Goal: Task Accomplishment & Management: Manage account settings

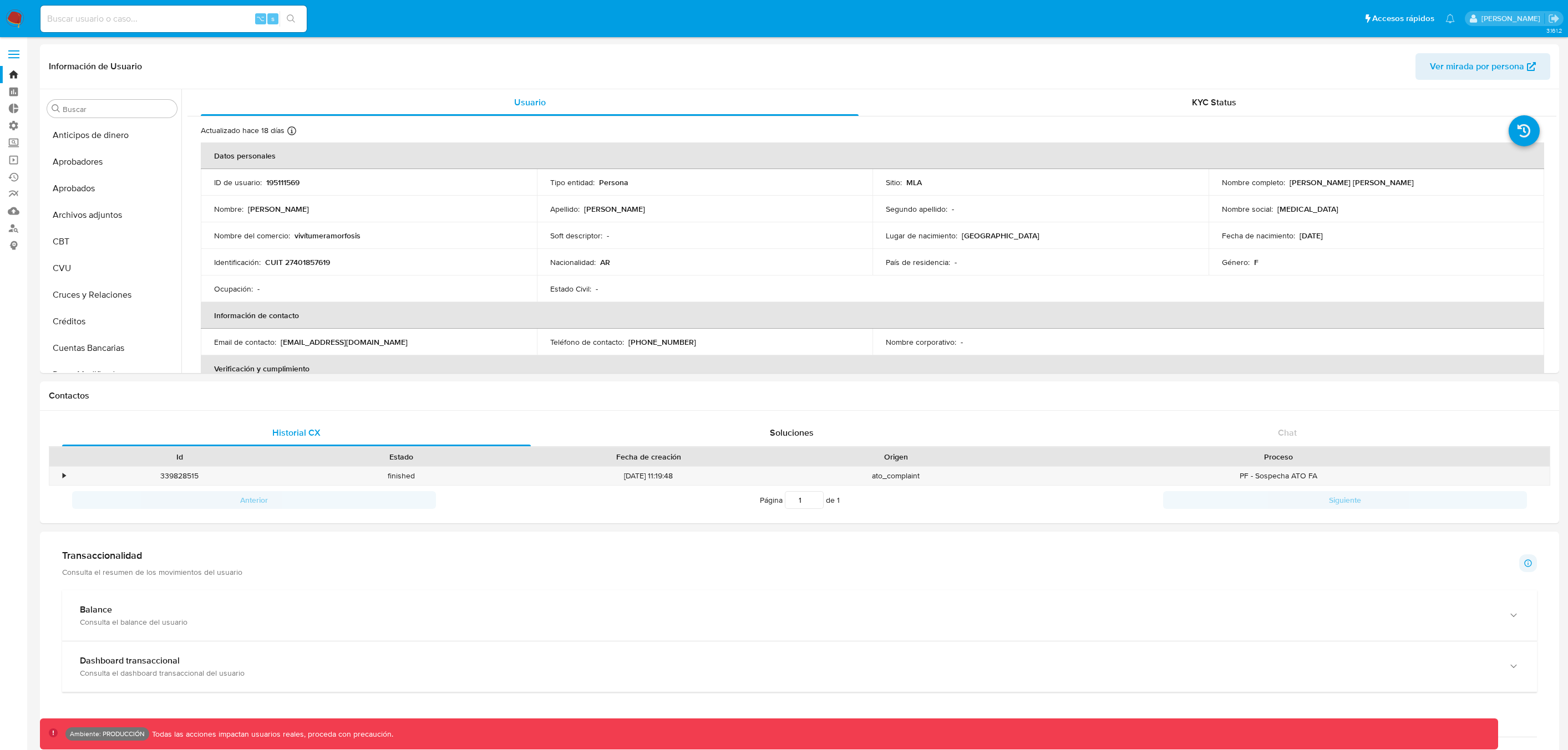
select select "10"
click at [12, 54] on span at bounding box center [13, 55] width 11 height 2
click at [0, 0] on input "checkbox" at bounding box center [0, 0] width 0 height 0
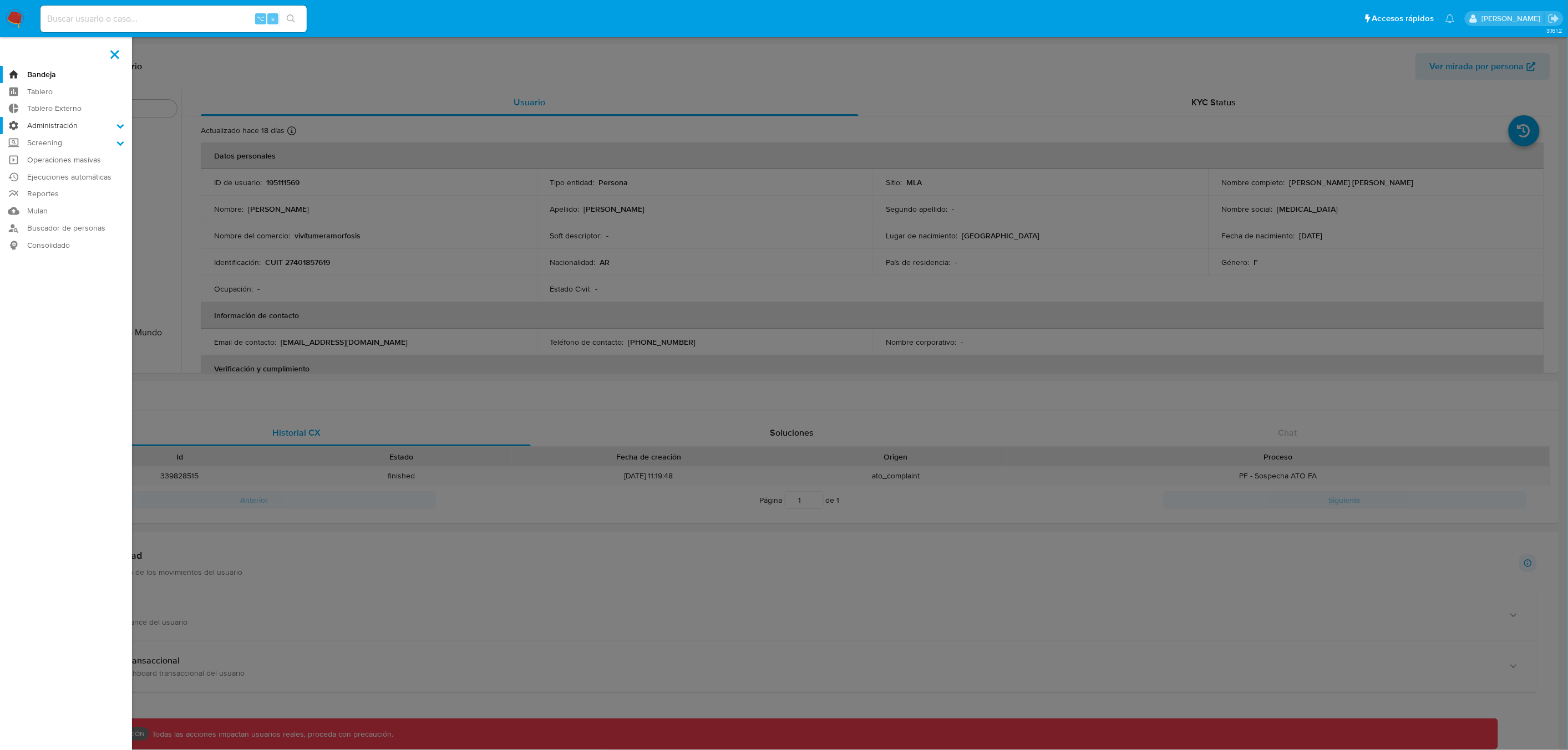
click at [61, 126] on label "Administración" at bounding box center [66, 126] width 132 height 17
click at [0, 0] on input "Administración" at bounding box center [0, 0] width 0 height 0
click at [51, 158] on link "Roles" at bounding box center [66, 155] width 132 height 13
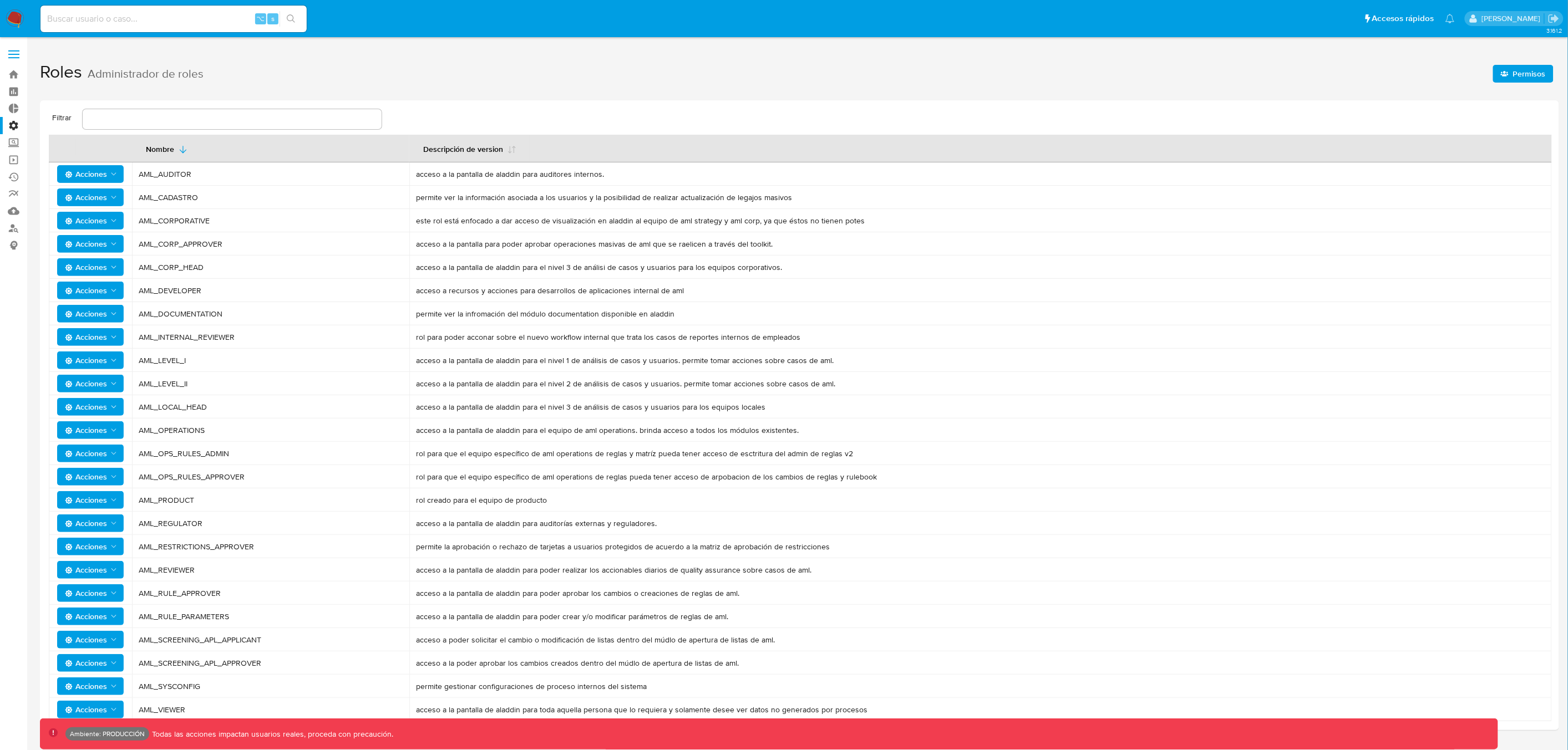
click at [154, 121] on input "text" at bounding box center [232, 119] width 299 height 14
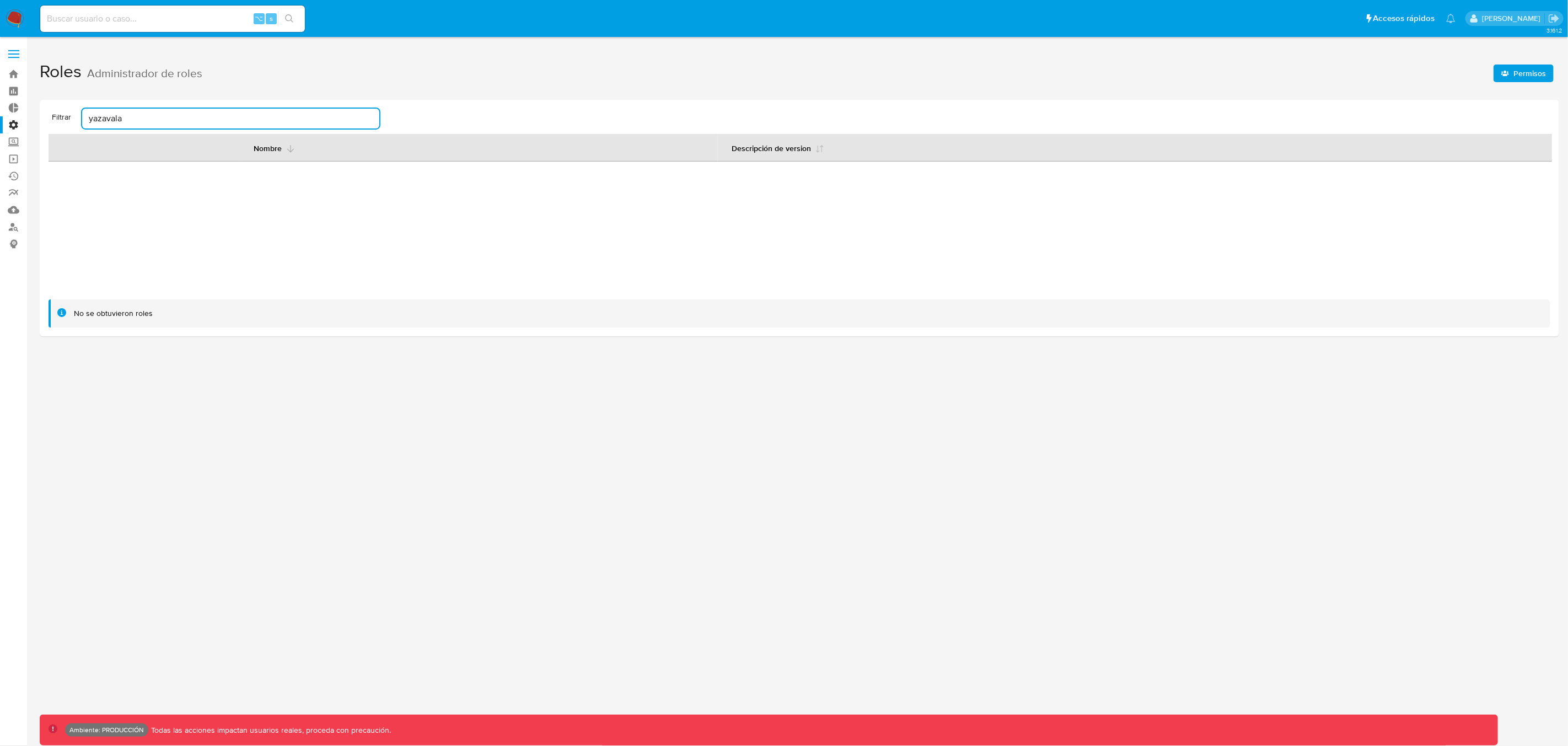
click at [242, 149] on button "Nombre" at bounding box center [274, 148] width 68 height 27
click at [134, 118] on input "yazavala" at bounding box center [230, 118] width 298 height 14
click at [83, 117] on input "yazavala" at bounding box center [230, 118] width 298 height 14
type input "yamil"
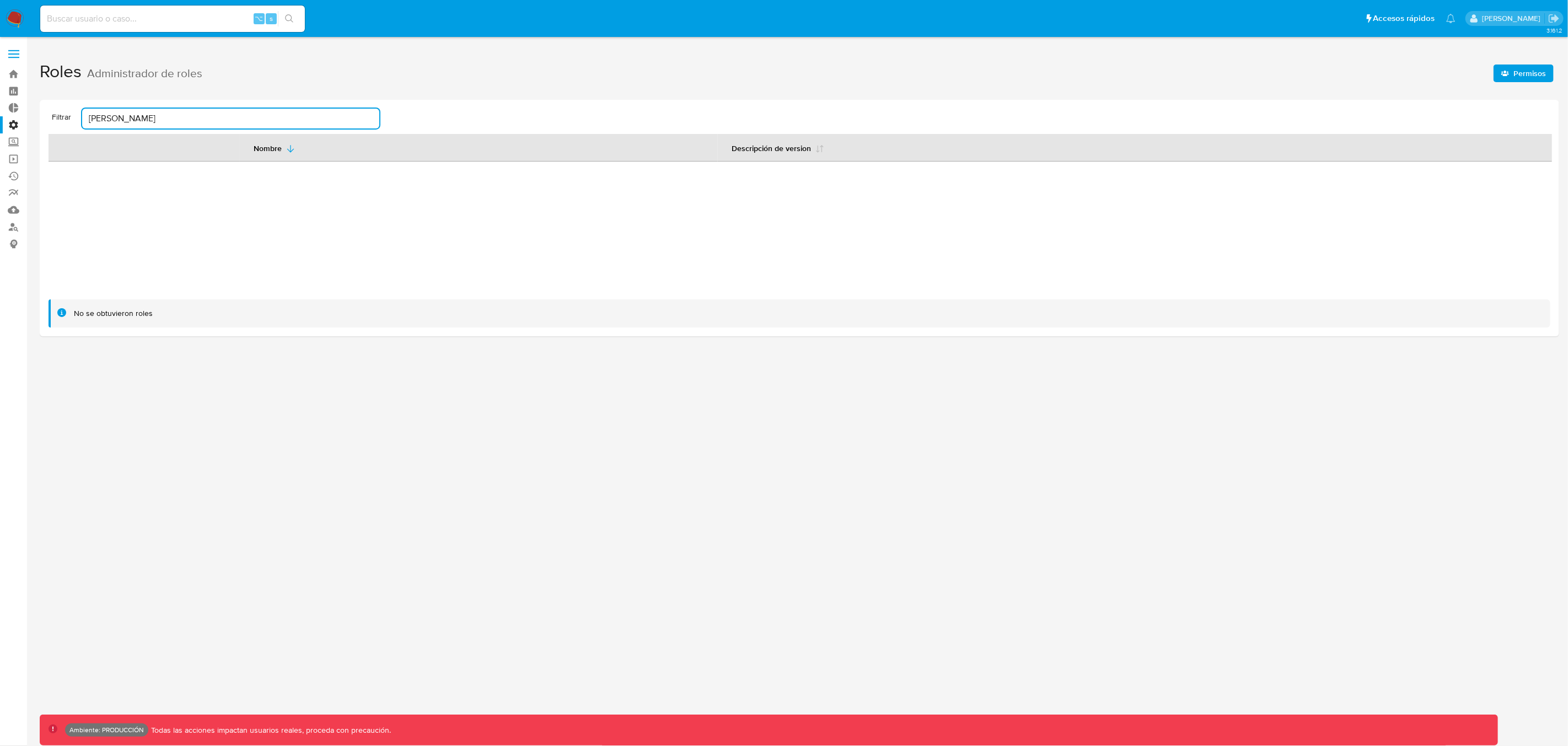
drag, startPoint x: 141, startPoint y: 121, endPoint x: 63, endPoint y: 115, distance: 78.2
click at [60, 118] on div "Filtrar yamil" at bounding box center [214, 119] width 331 height 20
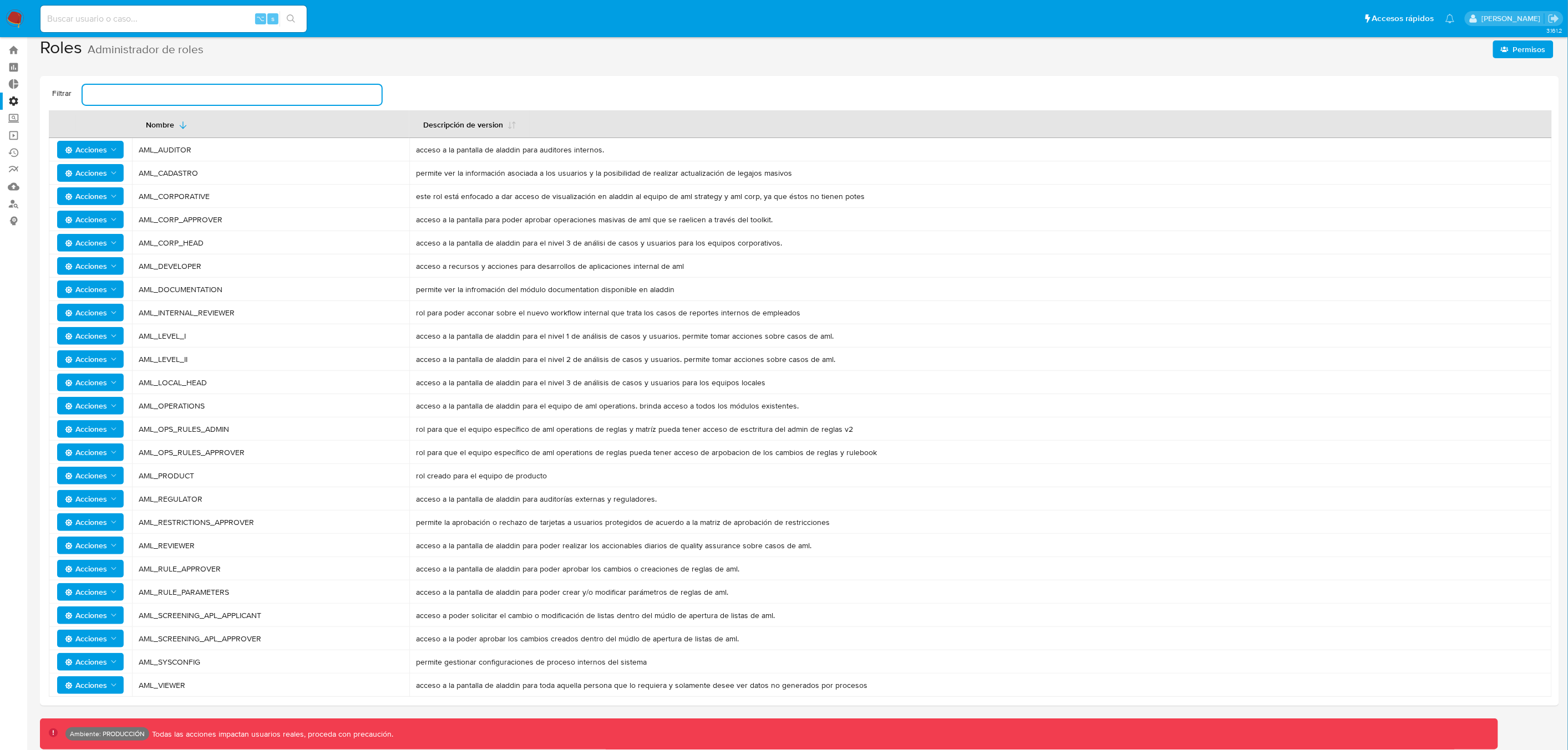
scroll to position [26, 0]
click at [16, 99] on label "Administración" at bounding box center [66, 99] width 132 height 17
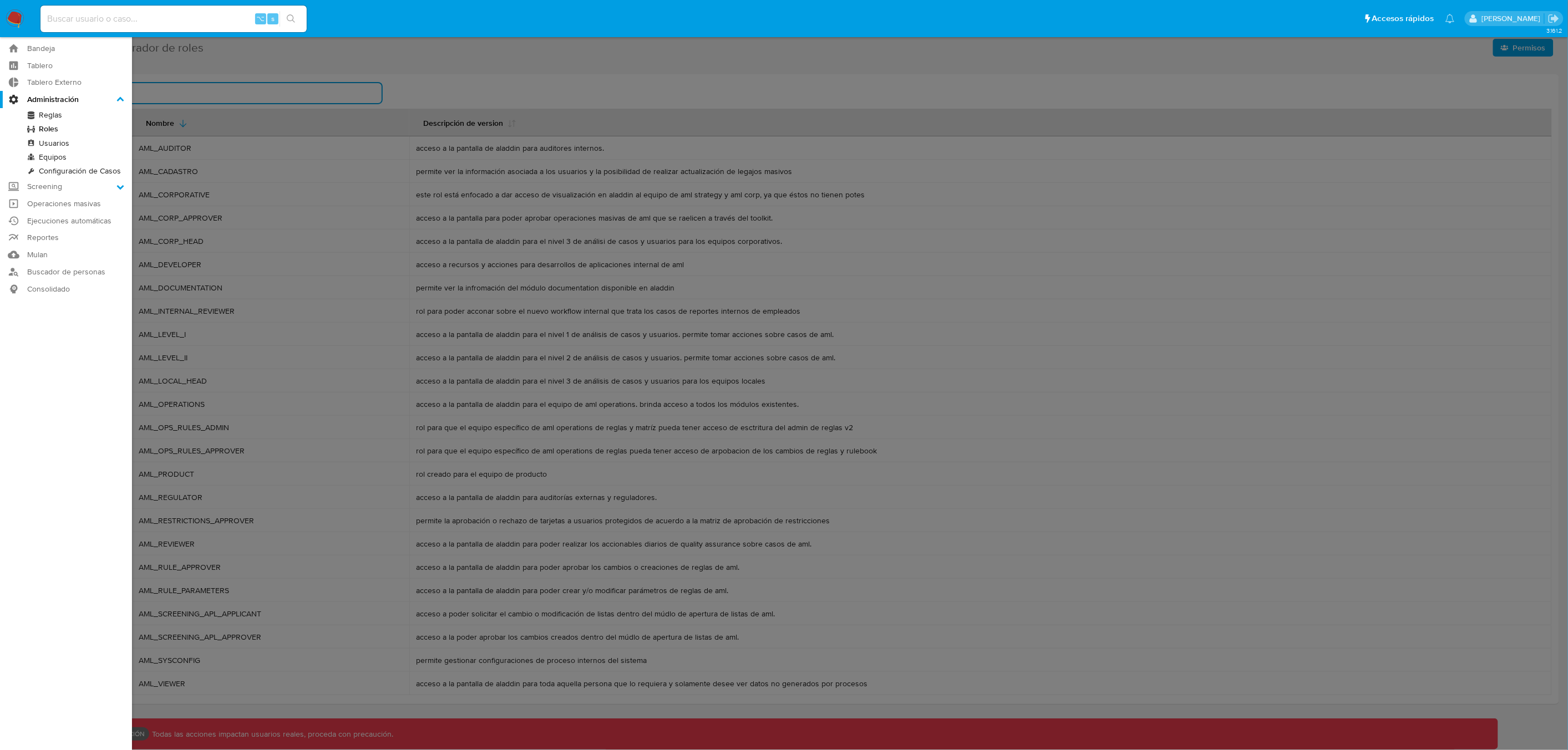
click at [0, 0] on input "Administración" at bounding box center [0, 0] width 0 height 0
click at [61, 144] on link "Usuarios" at bounding box center [66, 143] width 132 height 13
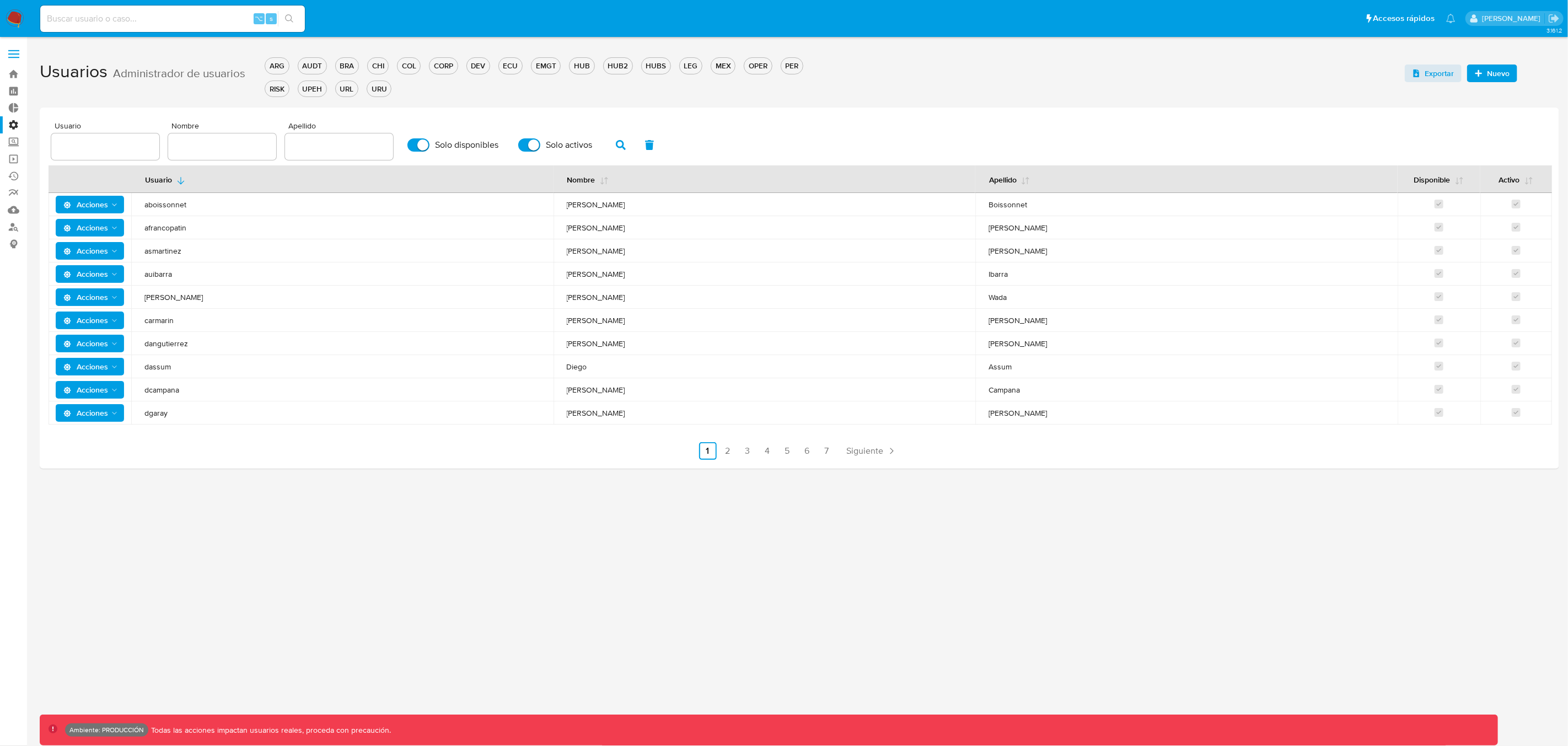
click at [96, 144] on input "text" at bounding box center [105, 146] width 108 height 14
type input "yazavala"
click at [616, 143] on icon "button" at bounding box center [621, 145] width 10 height 10
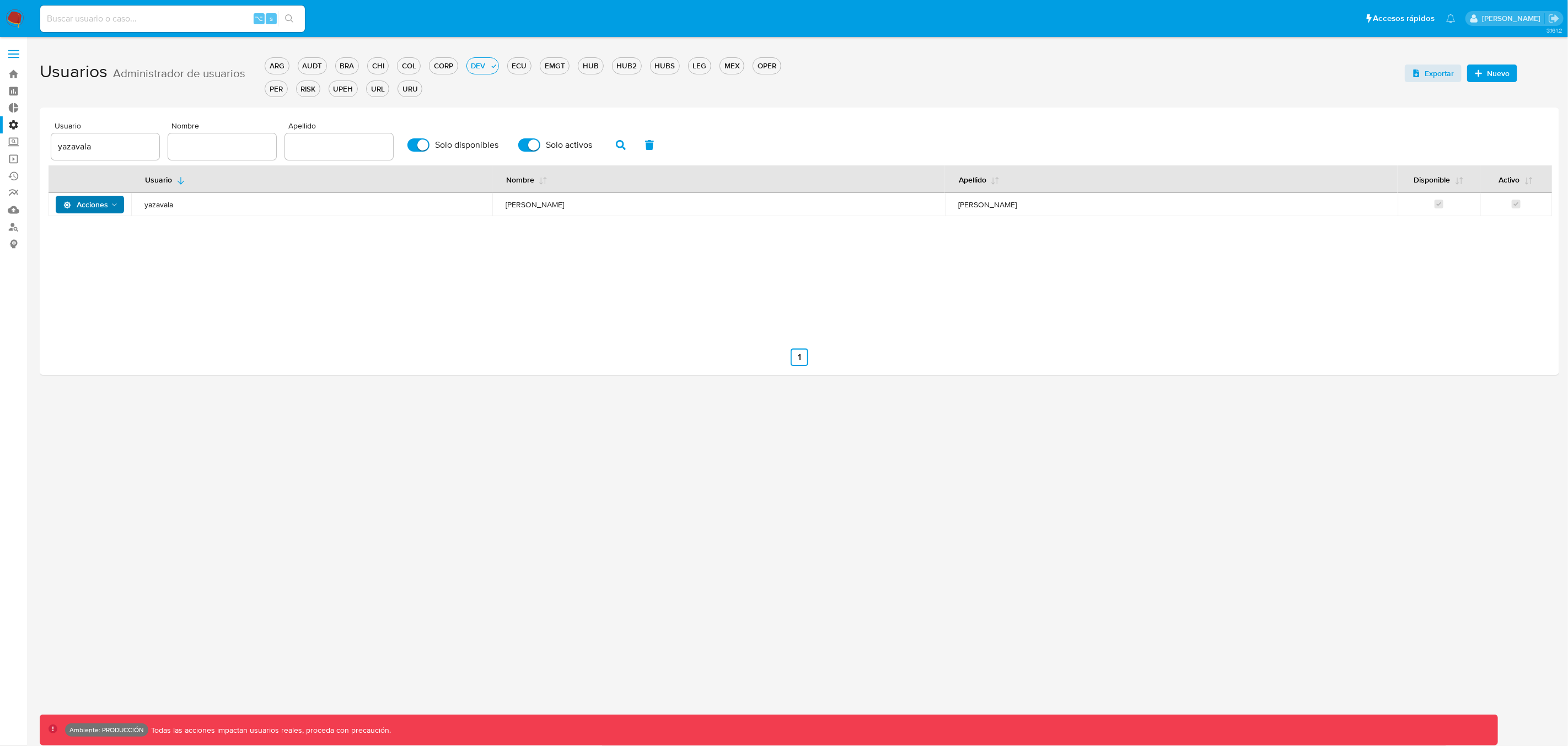
click at [103, 205] on span "Acciones" at bounding box center [85, 205] width 44 height 18
click at [87, 230] on button "Detalle" at bounding box center [92, 233] width 99 height 27
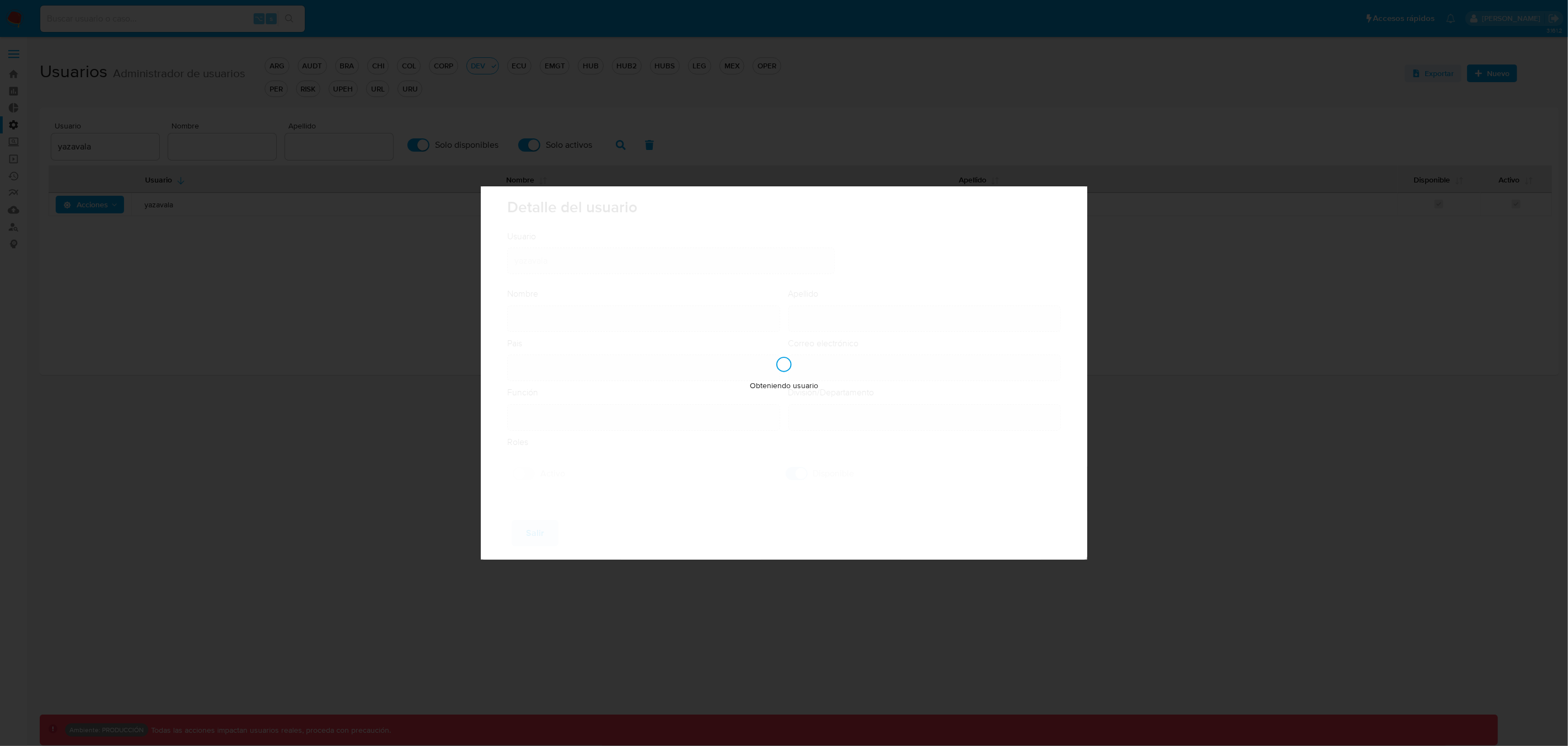
type input "Yamil Josue"
type input "Zavala"
type input "Argentina"
type input "yamil.zavala@mercadolibre.com"
type input "Analista Semi Senior - IT (80001684)"
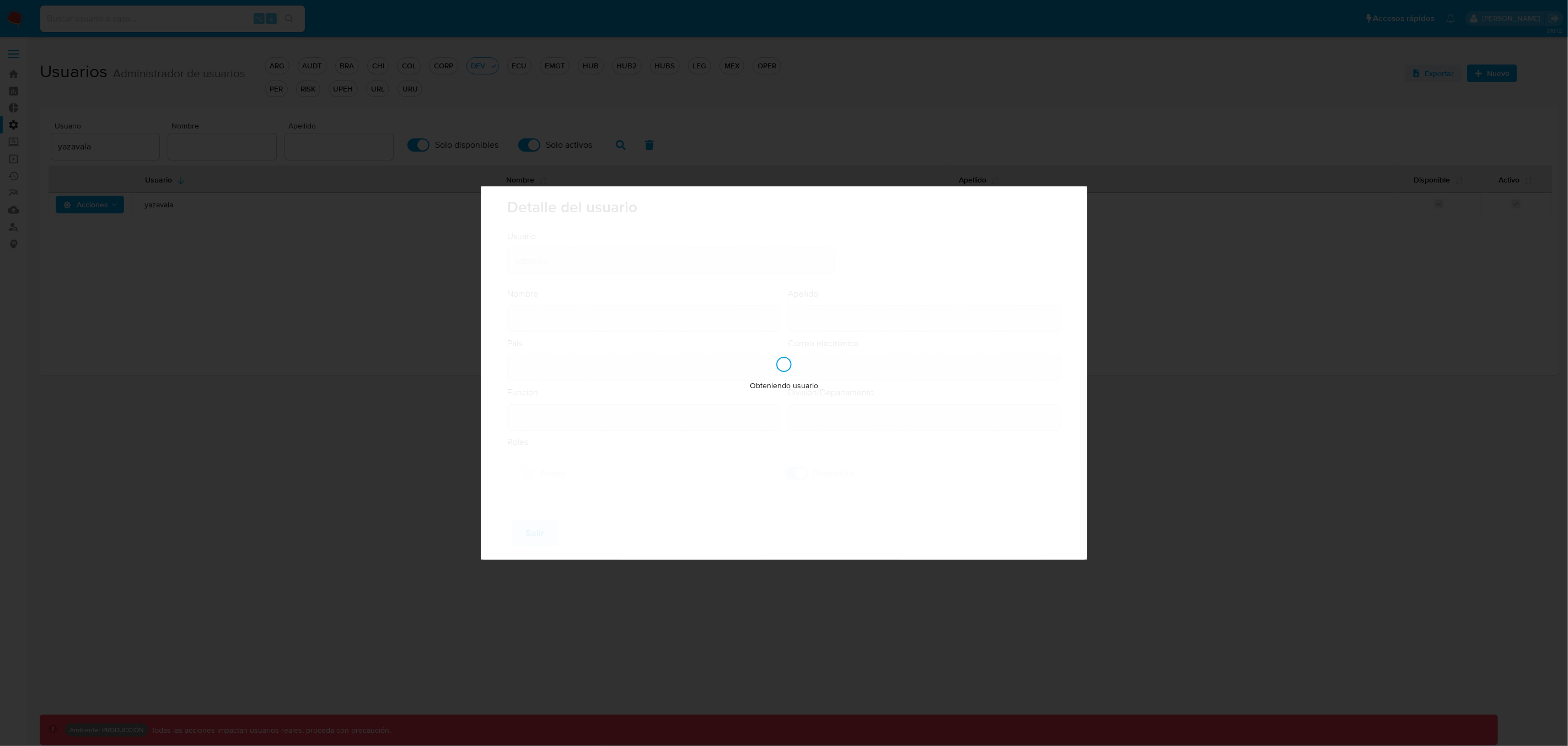
type input "IT IT & Product Risk & Compliance"
checkbox input "true"
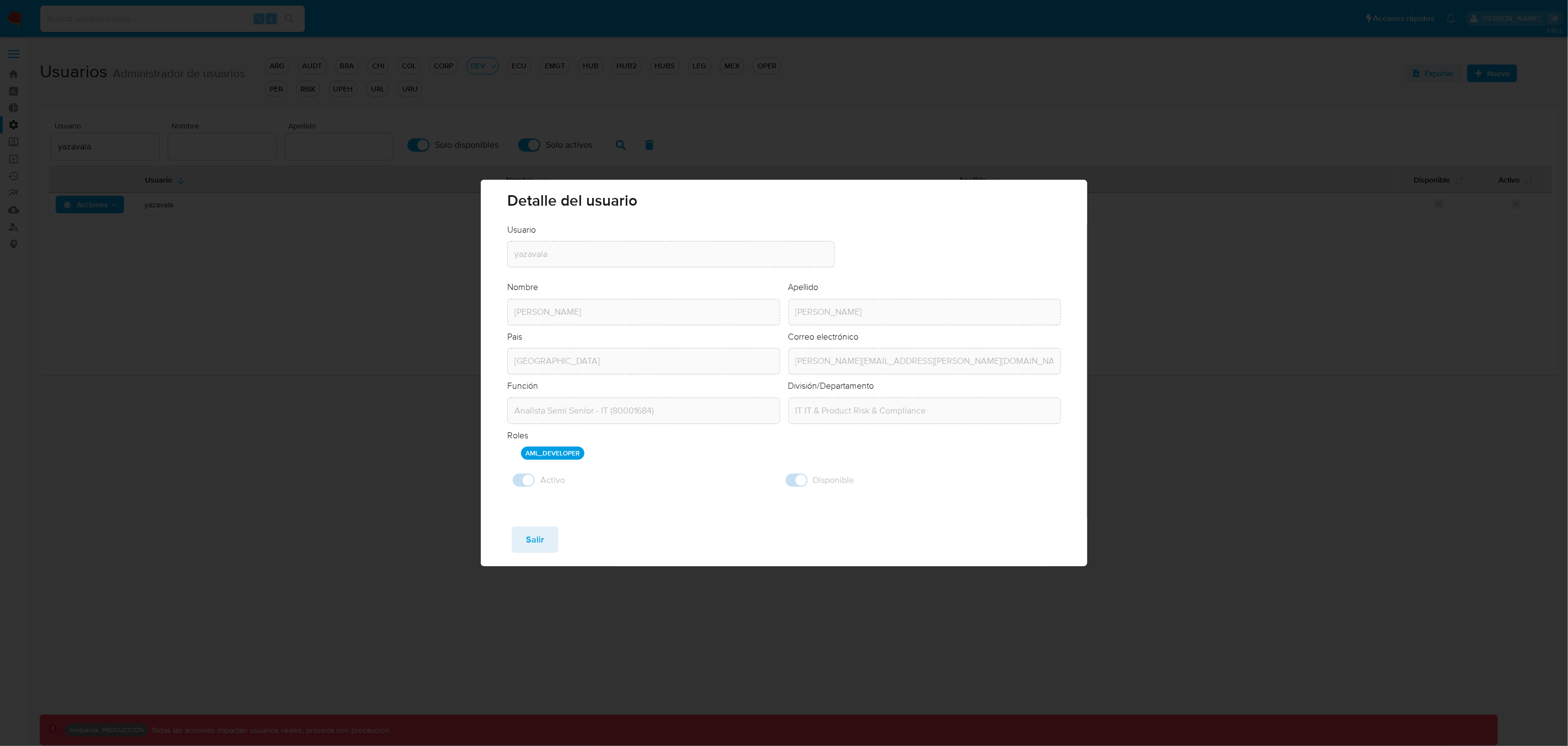
drag, startPoint x: 581, startPoint y: 455, endPoint x: 524, endPoint y: 453, distance: 57.0
click at [524, 453] on p "AML_DEVELOPER" at bounding box center [553, 453] width 64 height 13
click at [439, 478] on div "Detalle del usuario Usuario Usuario yazavala Nombre Nombre Yamil Josue Apellido…" at bounding box center [784, 373] width 1568 height 746
drag, startPoint x: 530, startPoint y: 542, endPoint x: 417, endPoint y: 413, distance: 171.5
click at [530, 542] on span "Salir" at bounding box center [536, 540] width 18 height 24
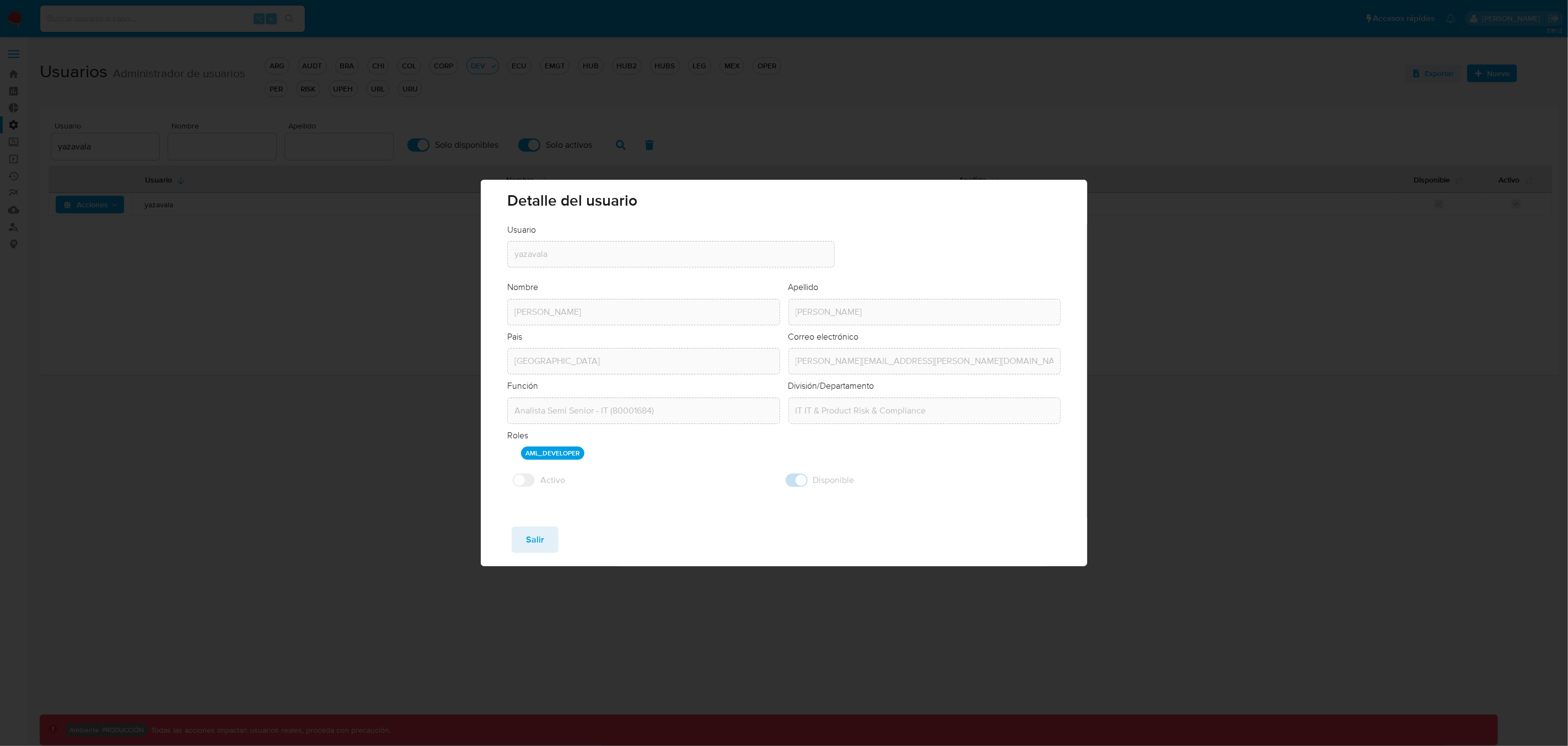
checkbox input "false"
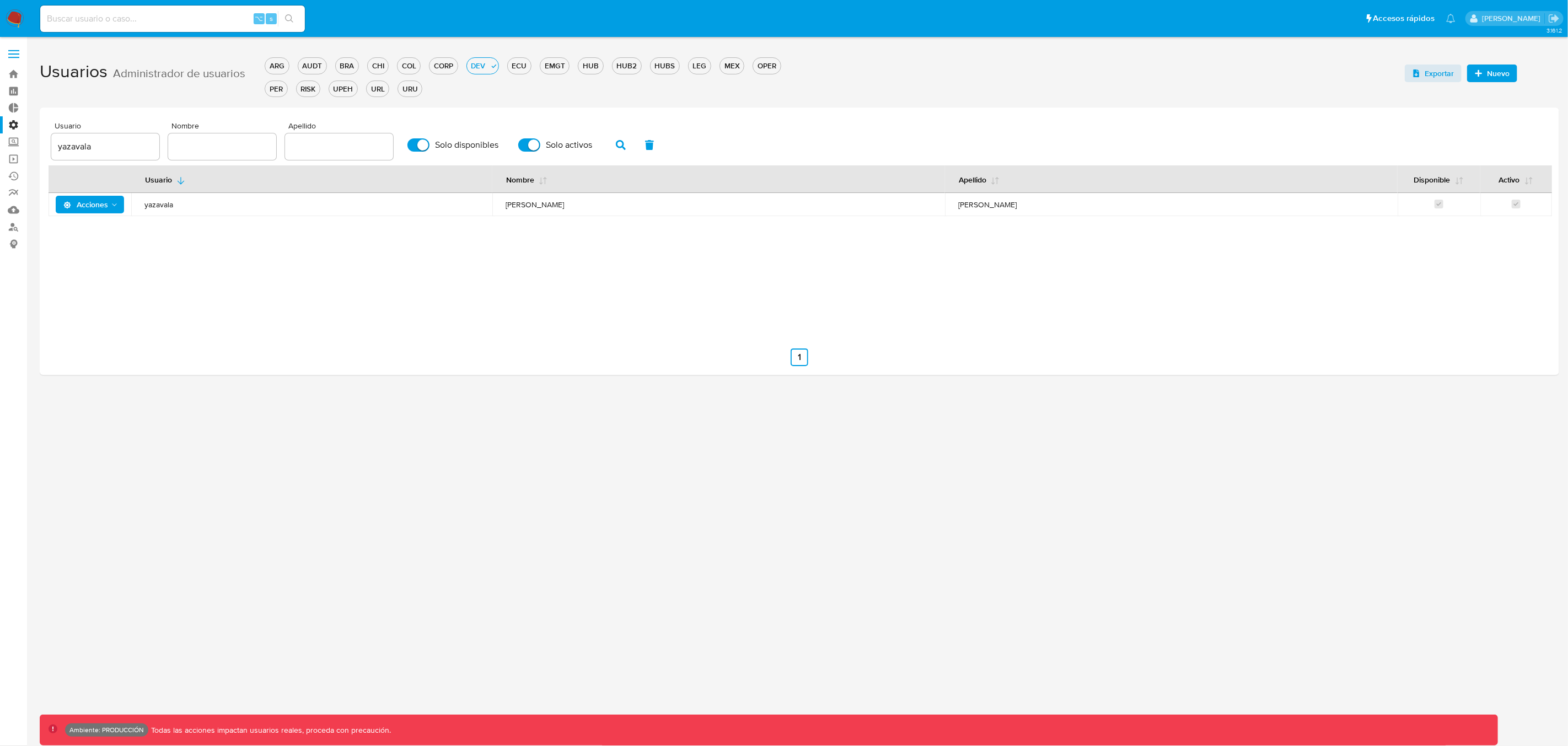
click at [13, 128] on label "Administración" at bounding box center [65, 125] width 132 height 17
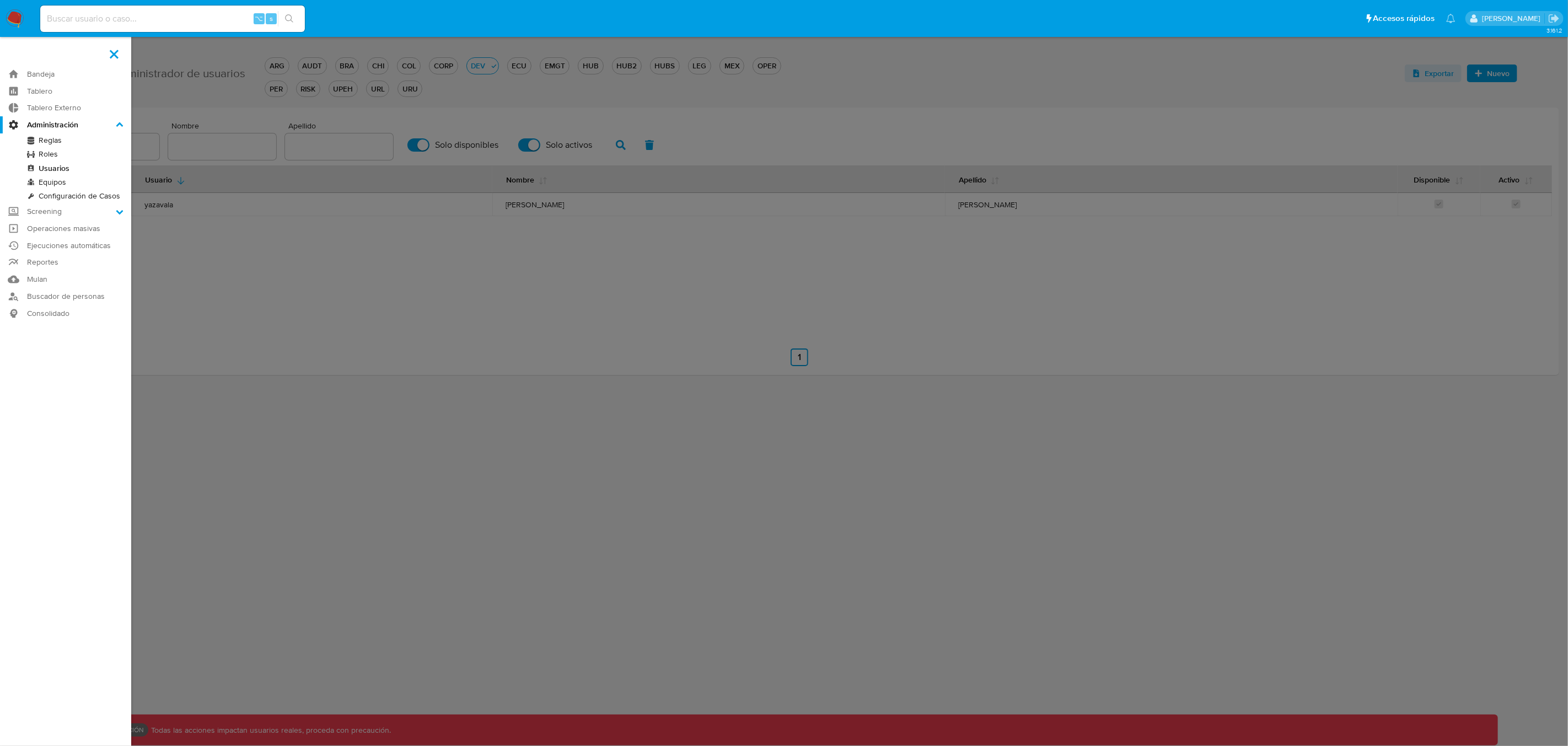
click at [0, 0] on input "Administración" at bounding box center [0, 0] width 0 height 0
click at [51, 155] on link "Roles" at bounding box center [65, 154] width 132 height 13
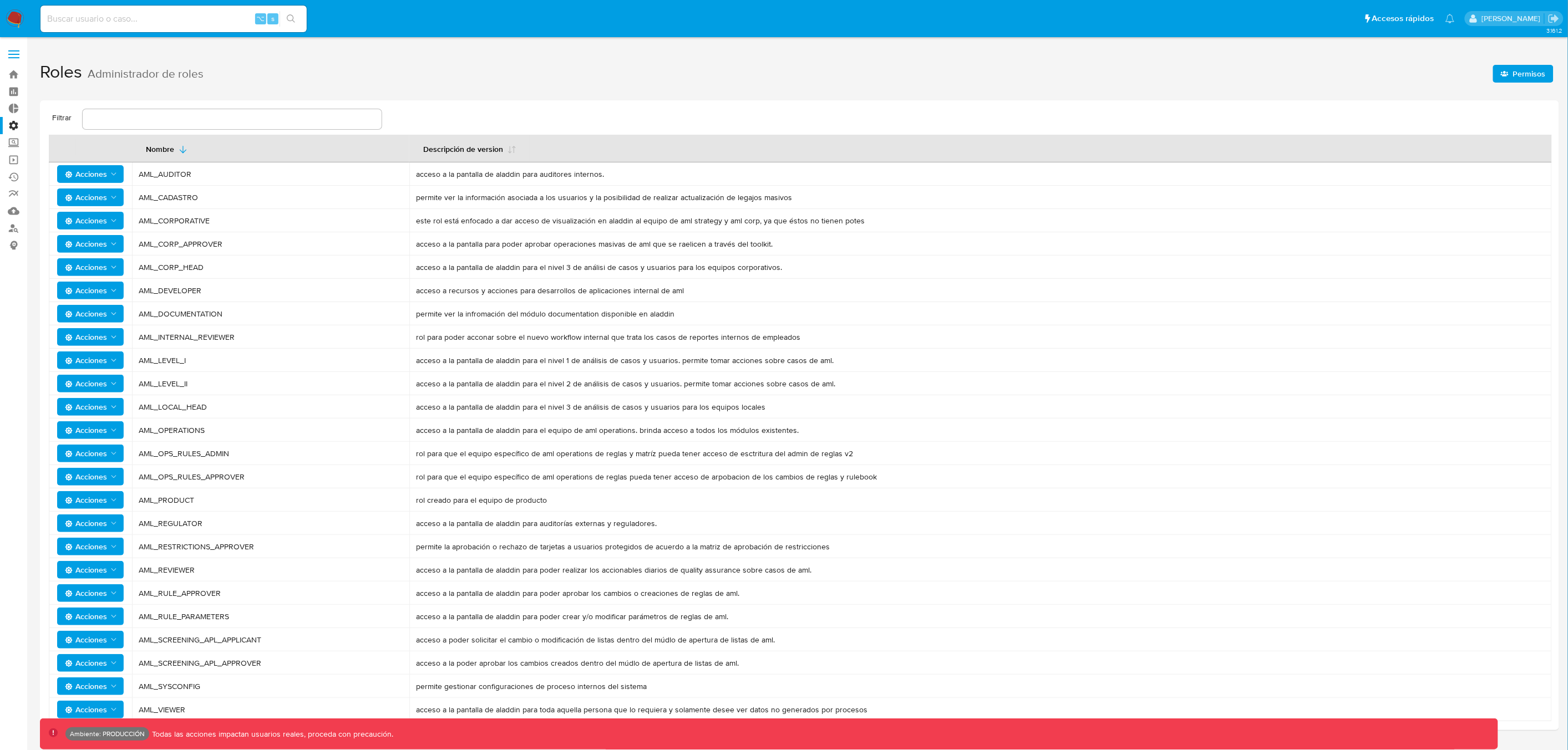
click at [134, 123] on input "text" at bounding box center [232, 119] width 299 height 14
paste input "import React from 'react';"
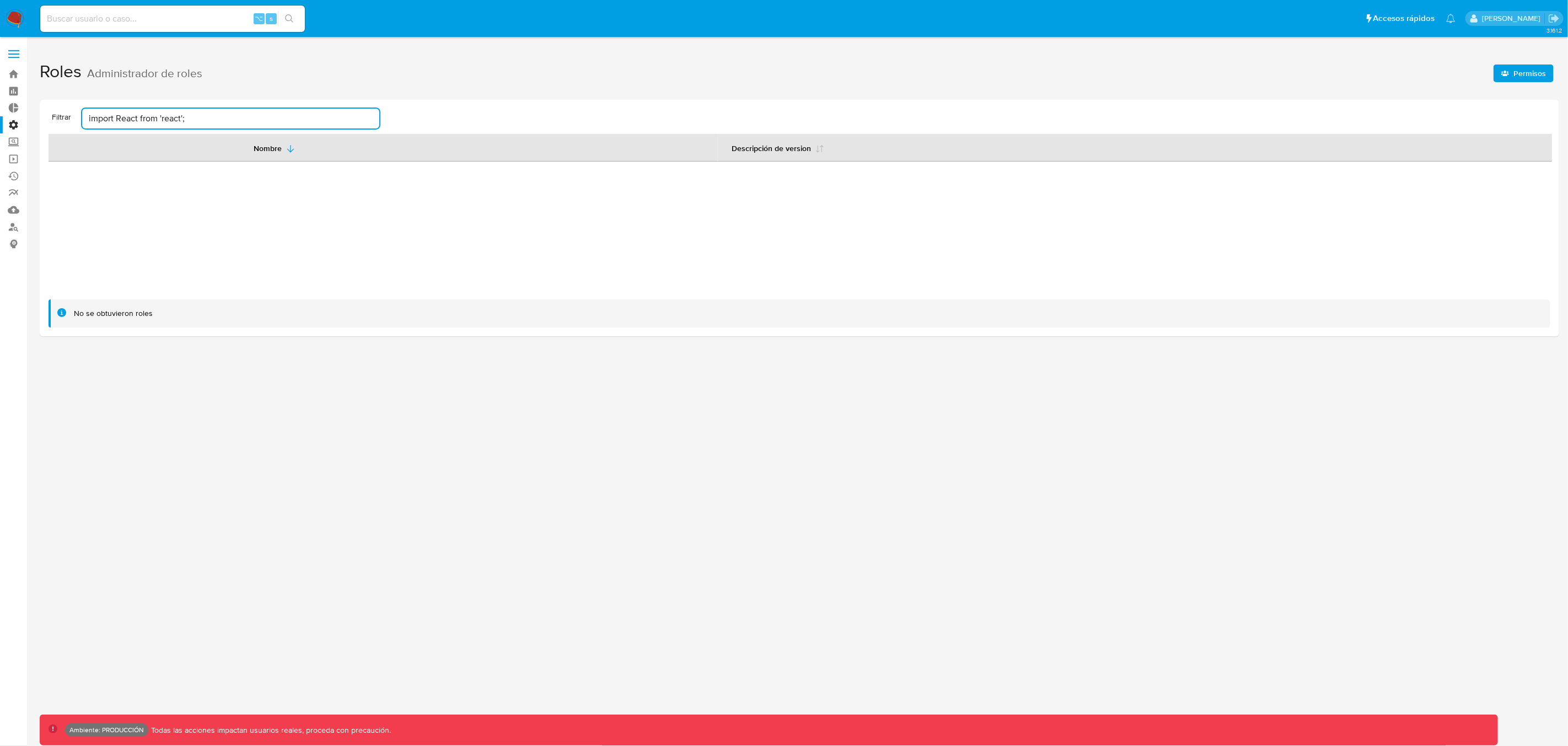
drag, startPoint x: 196, startPoint y: 118, endPoint x: 66, endPoint y: 111, distance: 130.2
click at [71, 117] on div "Filtrar import React from 'react';" at bounding box center [214, 119] width 331 height 20
type input "AML_DEVE"
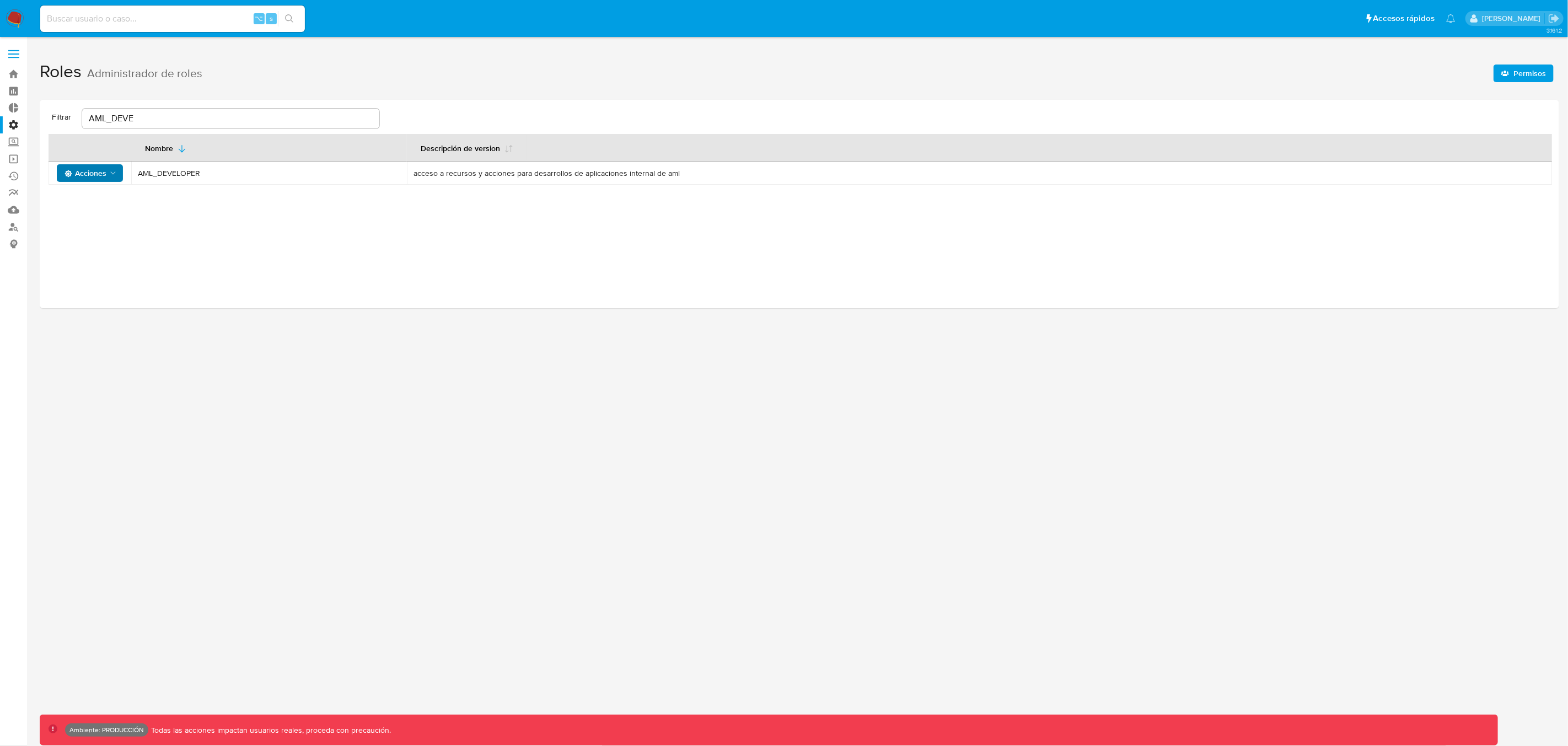
click at [109, 174] on icon "Acciones" at bounding box center [113, 173] width 9 height 9
click at [80, 227] on button "Permisos" at bounding box center [92, 227] width 99 height 27
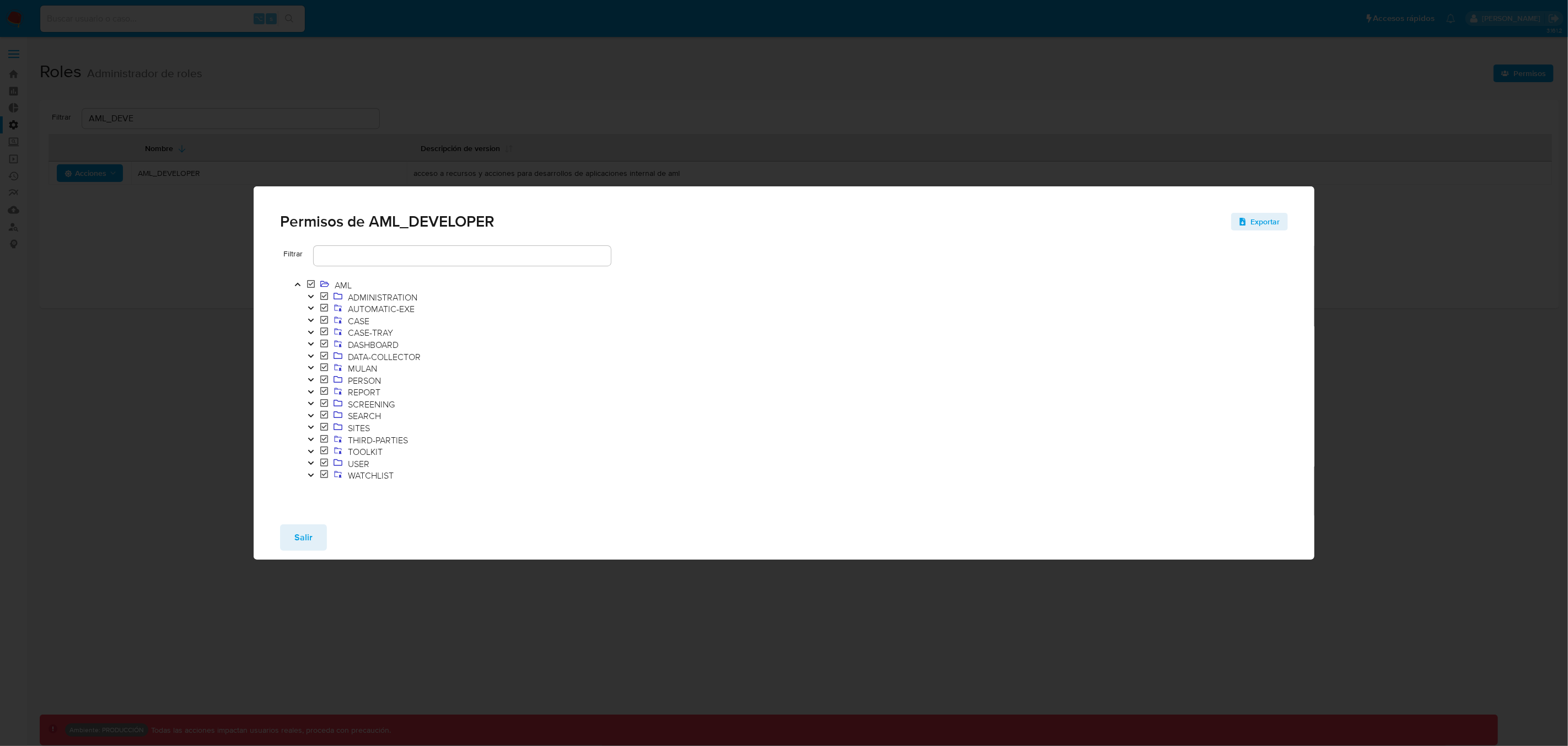
click at [310, 465] on icon "Toggle" at bounding box center [310, 464] width 8 height 7
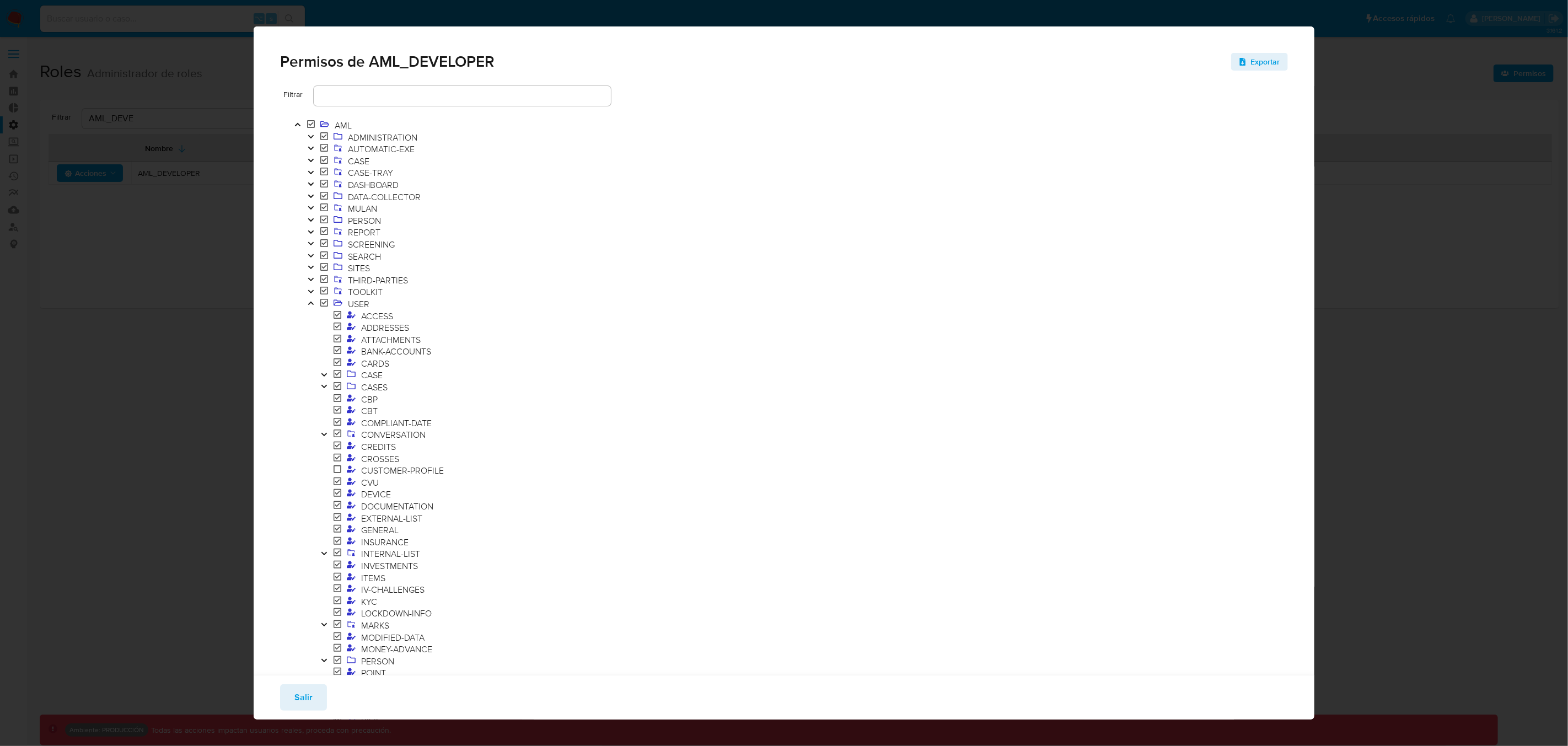
click at [311, 305] on icon "Toggle" at bounding box center [310, 303] width 8 height 7
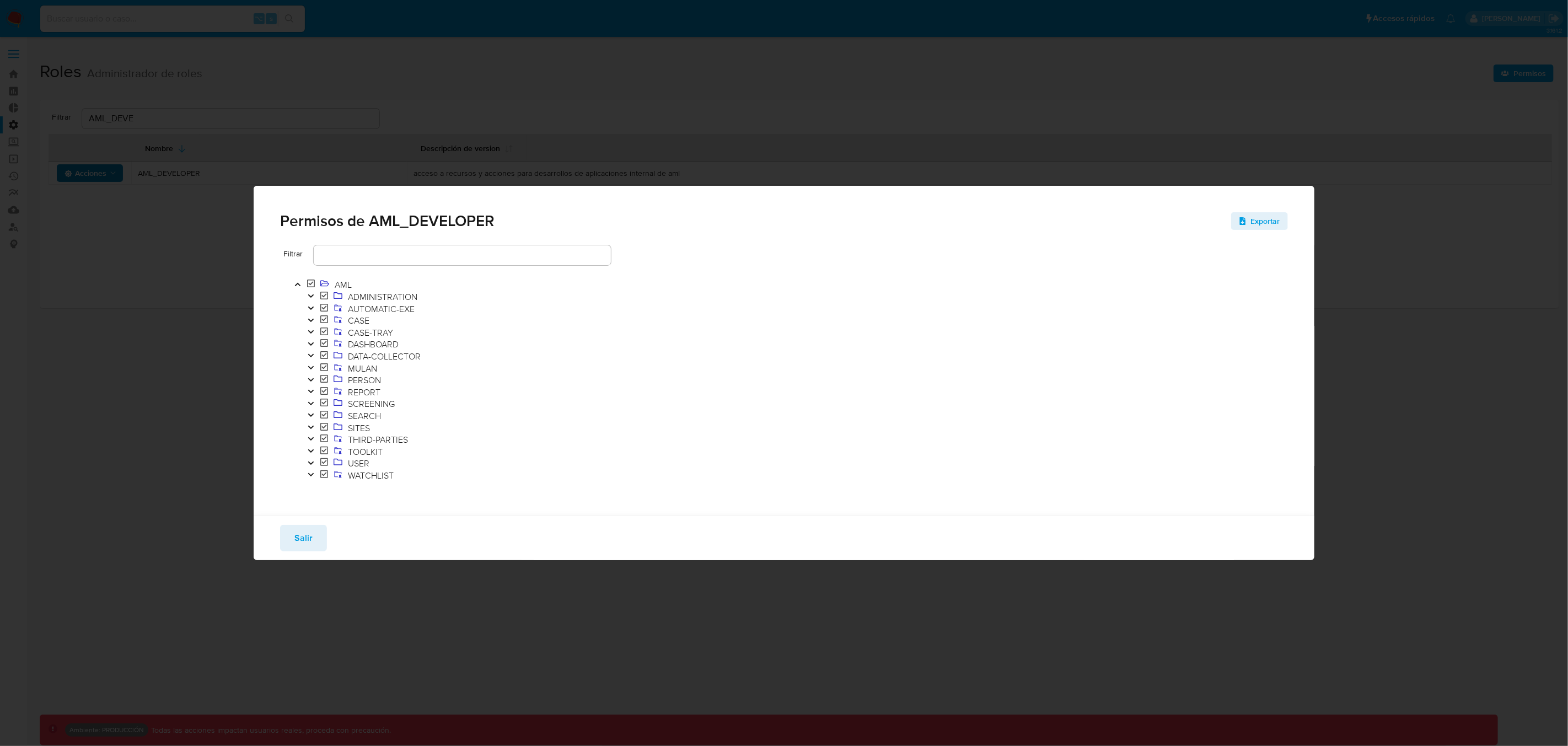
click at [410, 249] on input "text" at bounding box center [462, 255] width 298 height 14
click at [312, 464] on icon "Toggle" at bounding box center [310, 464] width 8 height 7
